Goal: Register for event/course

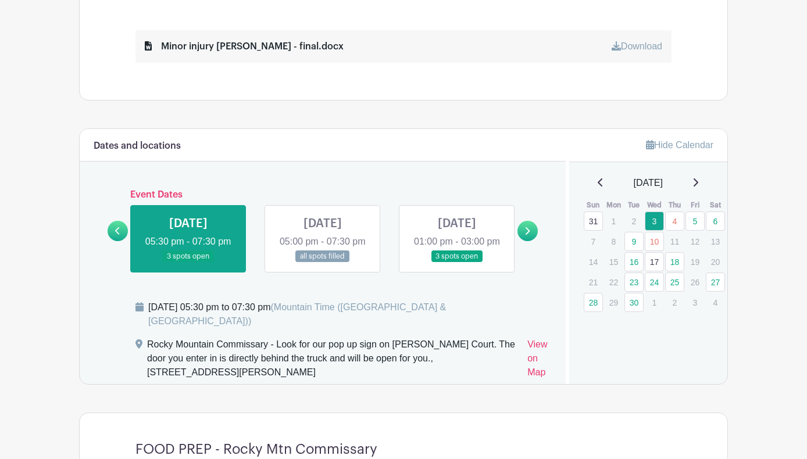
scroll to position [570, 0]
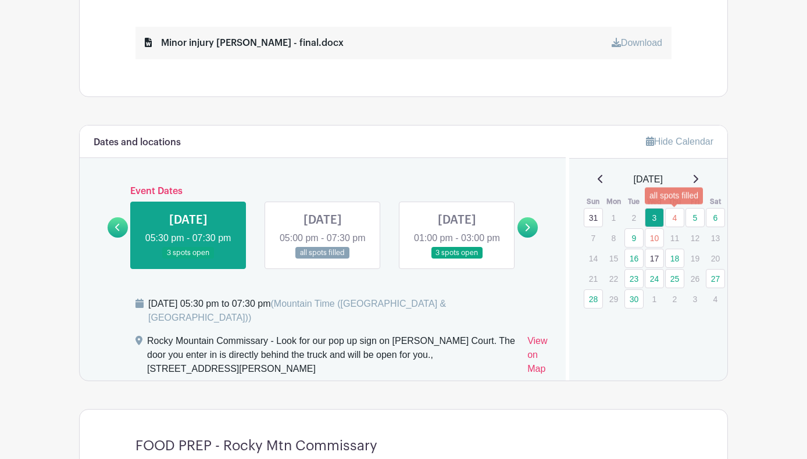
click at [677, 220] on link "4" at bounding box center [674, 217] width 19 height 19
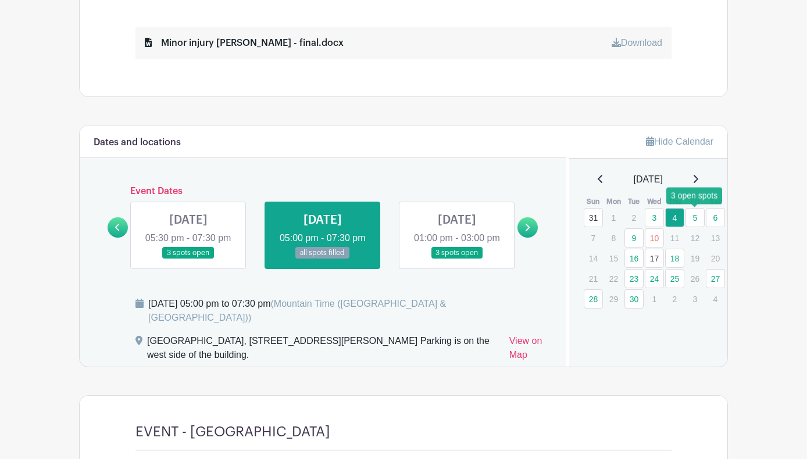
click at [692, 220] on link "5" at bounding box center [694, 217] width 19 height 19
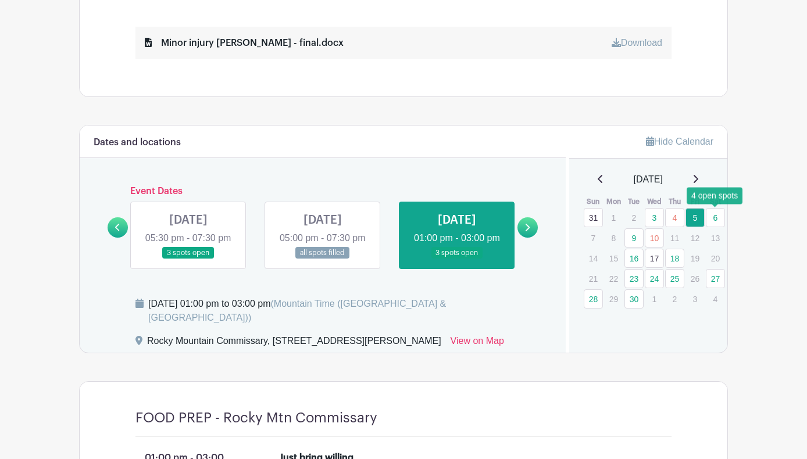
click at [717, 219] on link "6" at bounding box center [715, 217] width 19 height 19
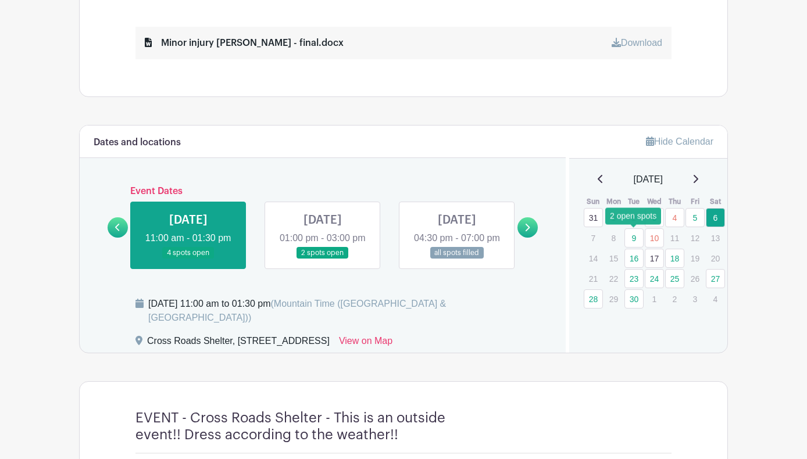
click at [633, 238] on link "9" at bounding box center [633, 237] width 19 height 19
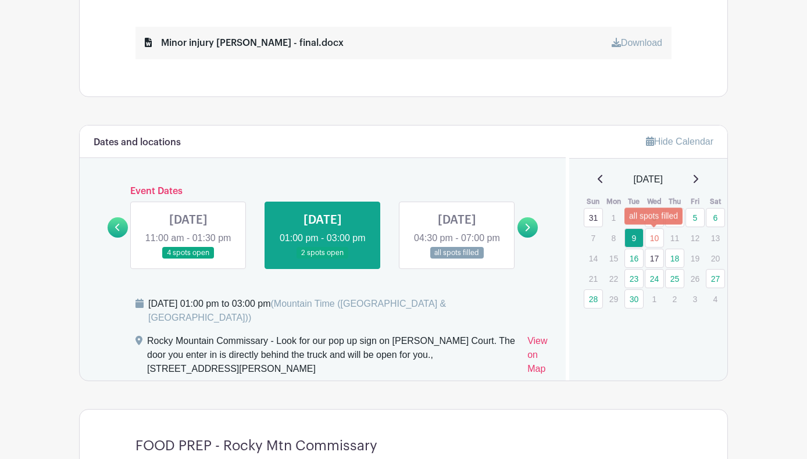
click at [657, 238] on link "10" at bounding box center [654, 237] width 19 height 19
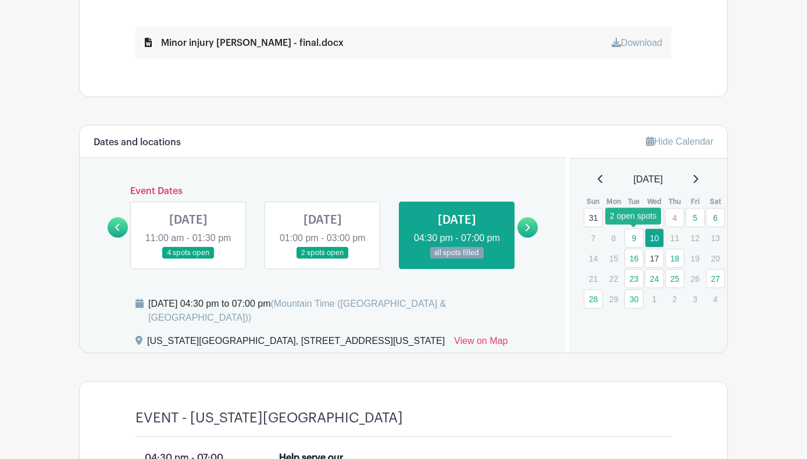
click at [638, 241] on link "9" at bounding box center [633, 237] width 19 height 19
